Goal: Information Seeking & Learning: Learn about a topic

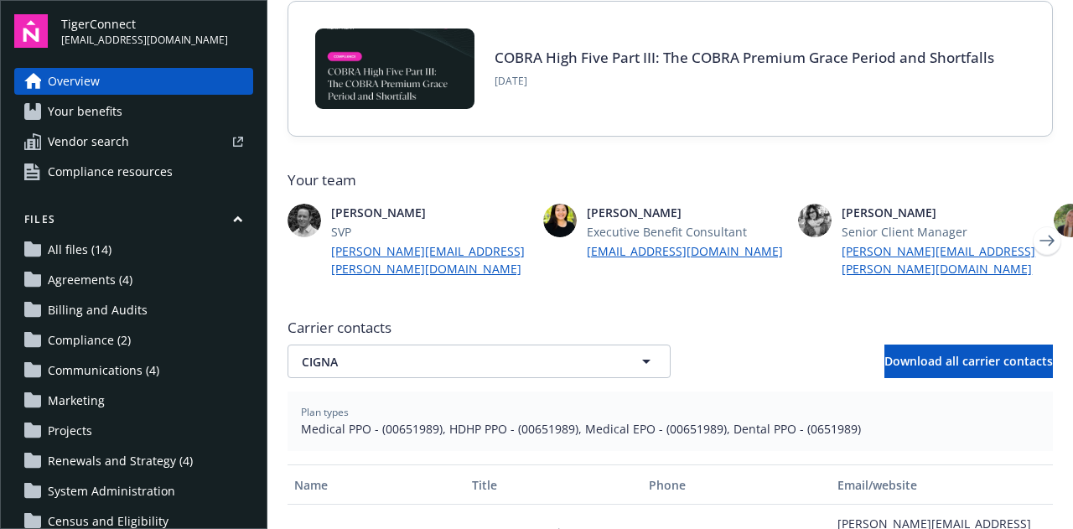
scroll to position [233, 0]
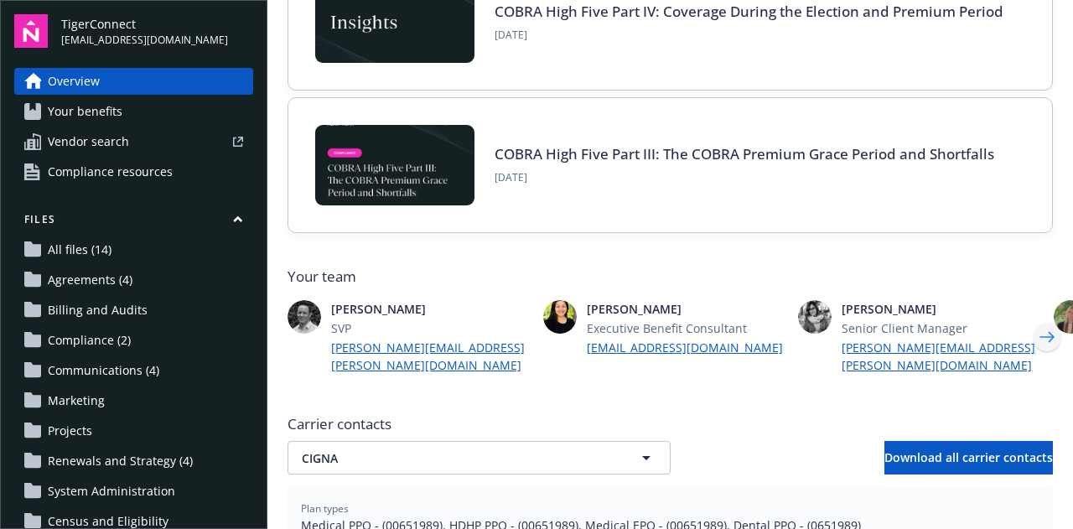
click at [1034, 354] on icon "Next" at bounding box center [1047, 337] width 27 height 34
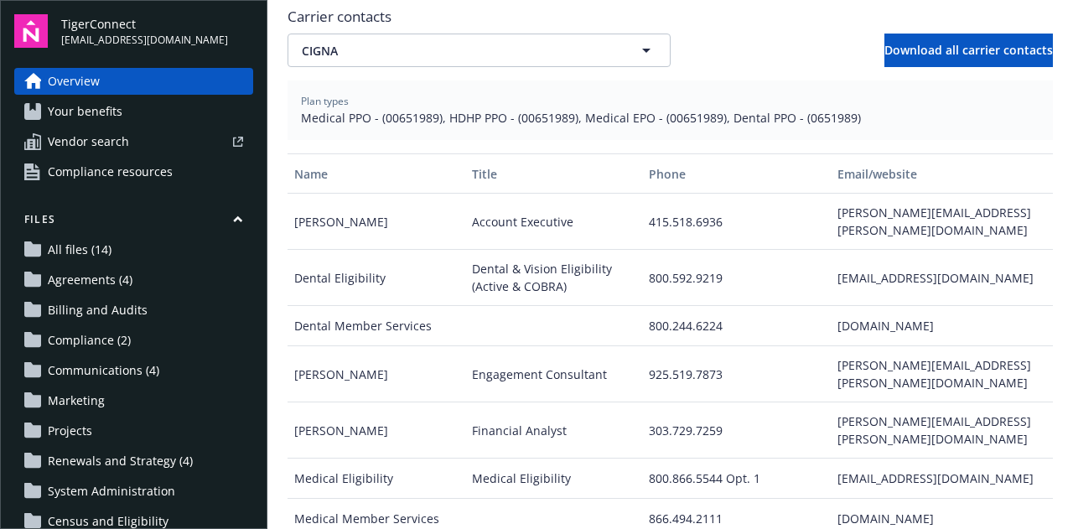
scroll to position [74, 0]
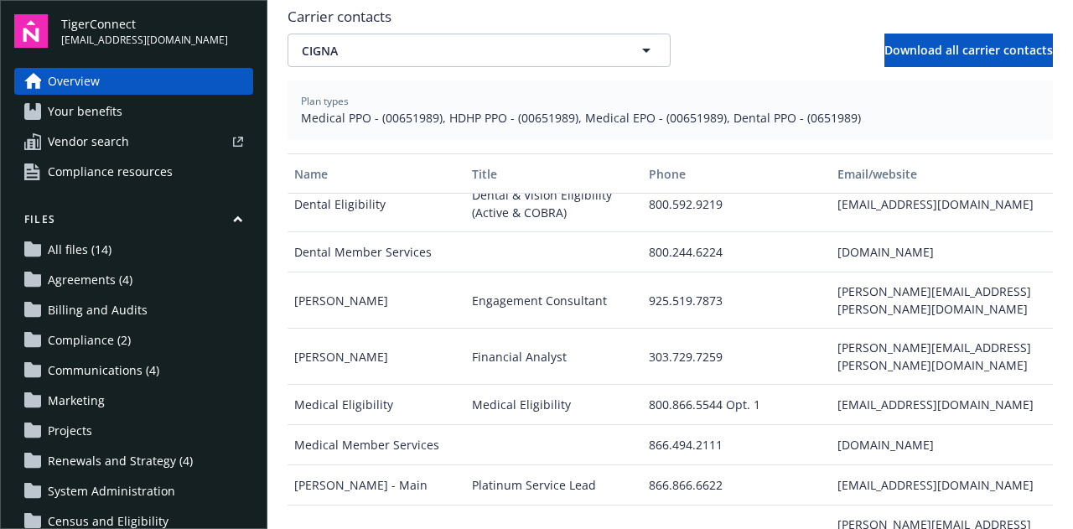
click at [143, 348] on link "Compliance (2)" at bounding box center [133, 340] width 239 height 27
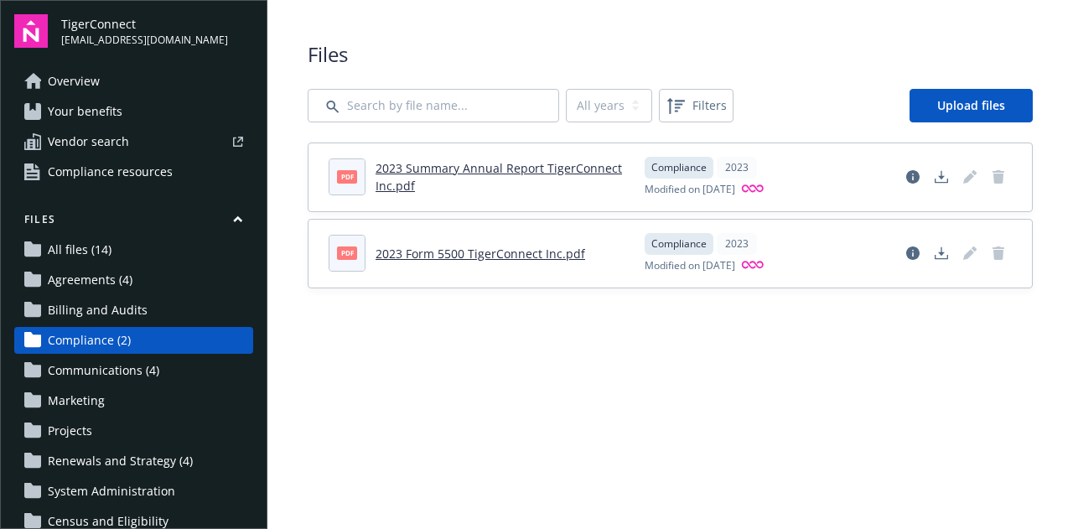
click at [113, 261] on link "All files (14)" at bounding box center [133, 249] width 239 height 27
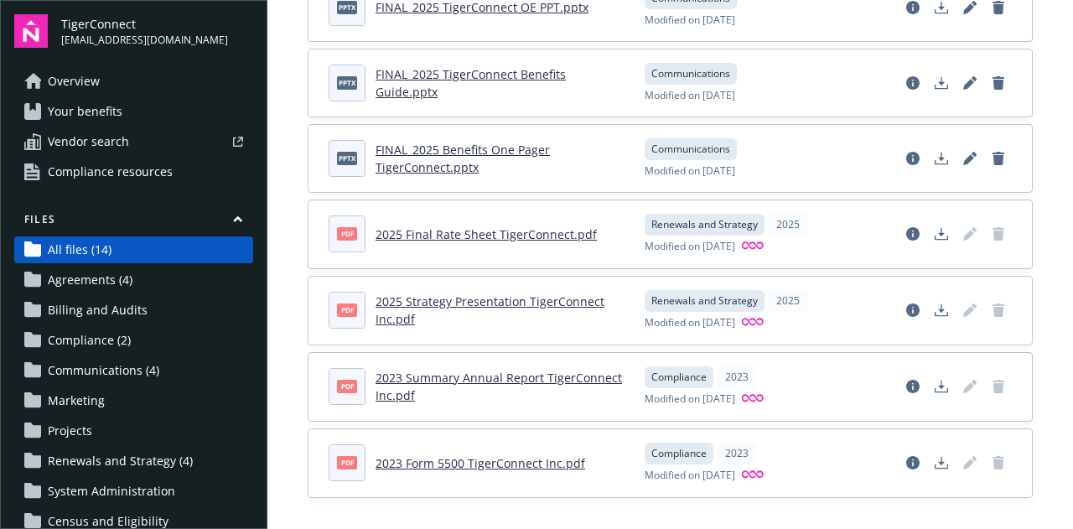
scroll to position [703, 0]
